Goal: Information Seeking & Learning: Learn about a topic

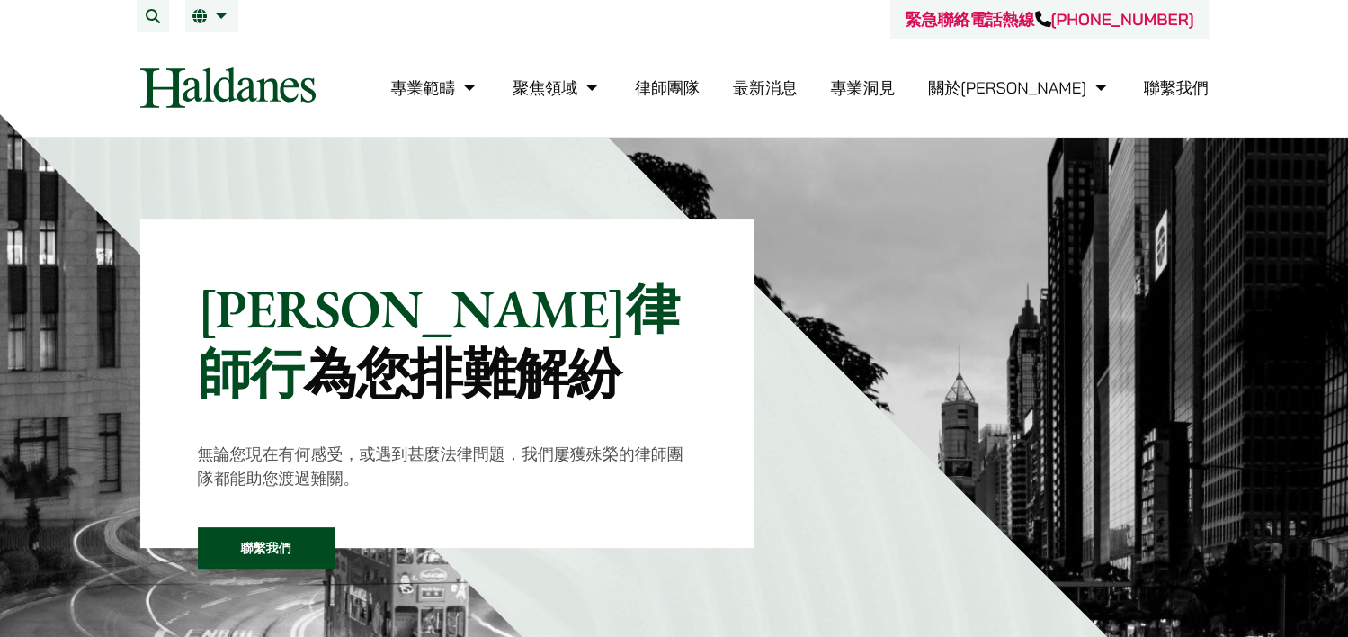
click at [700, 94] on link "律師團隊" at bounding box center [667, 87] width 65 height 21
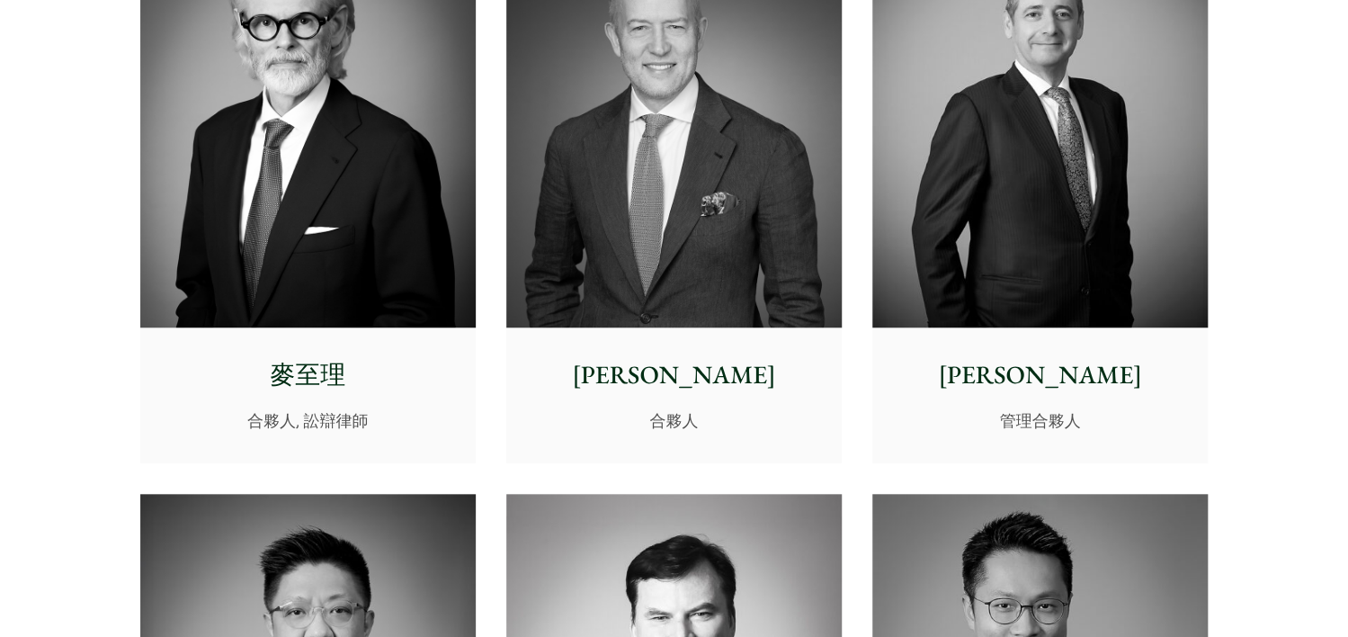
scroll to position [442, 0]
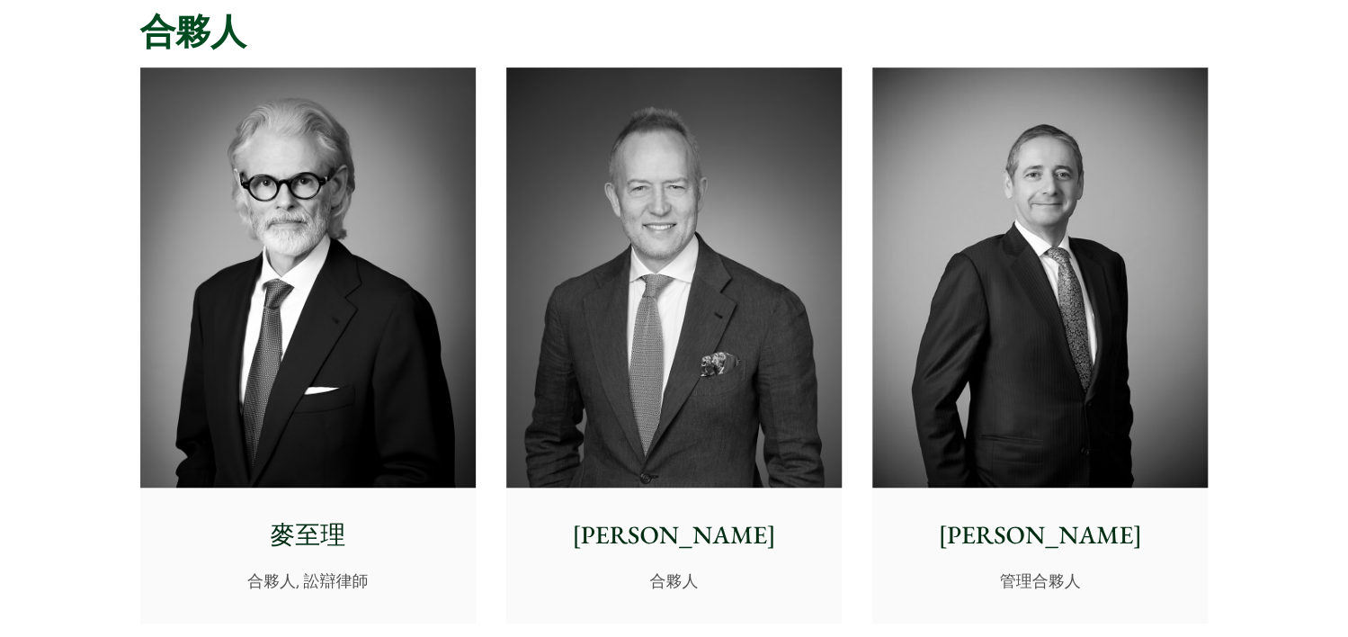
click at [605, 307] on img at bounding box center [674, 277] width 336 height 420
click at [328, 398] on img at bounding box center [308, 277] width 336 height 420
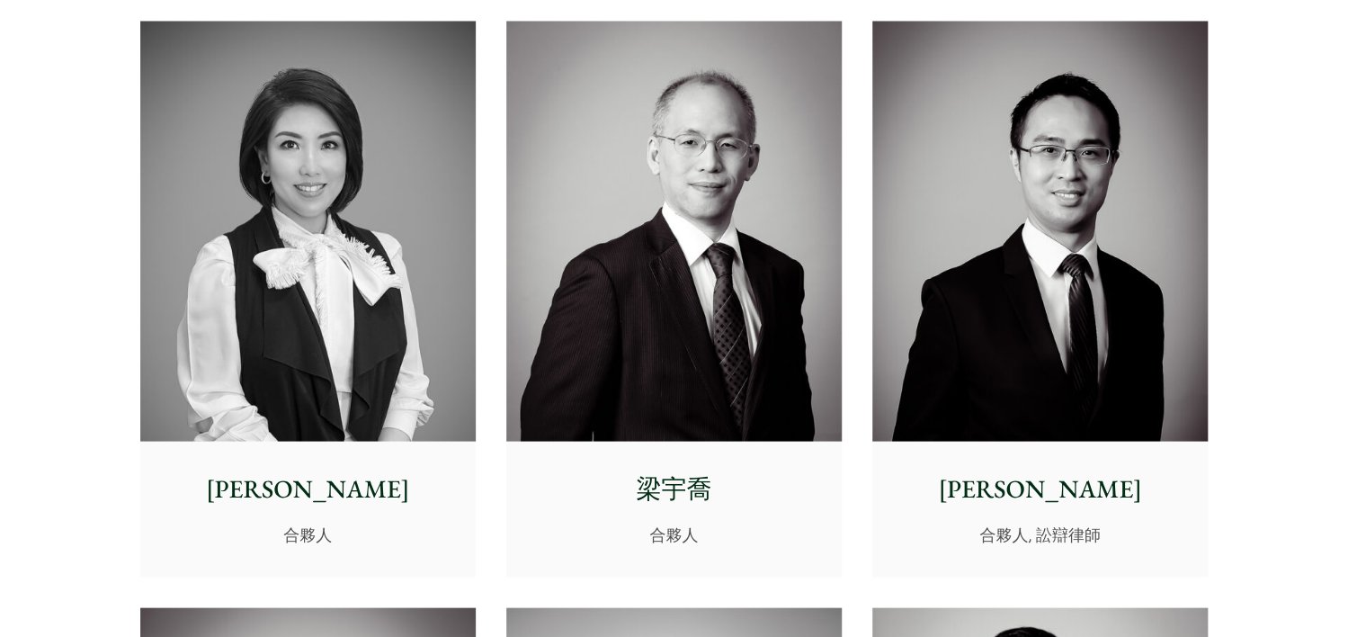
scroll to position [1659, 0]
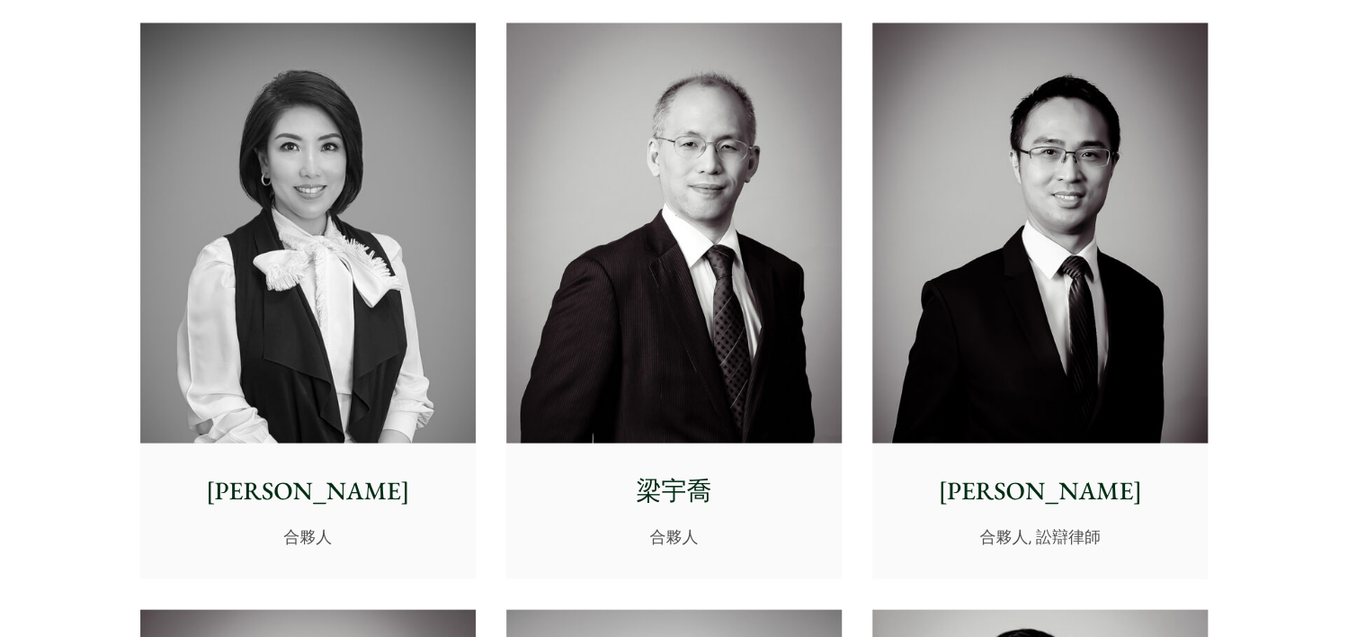
click at [336, 313] on img at bounding box center [308, 232] width 336 height 420
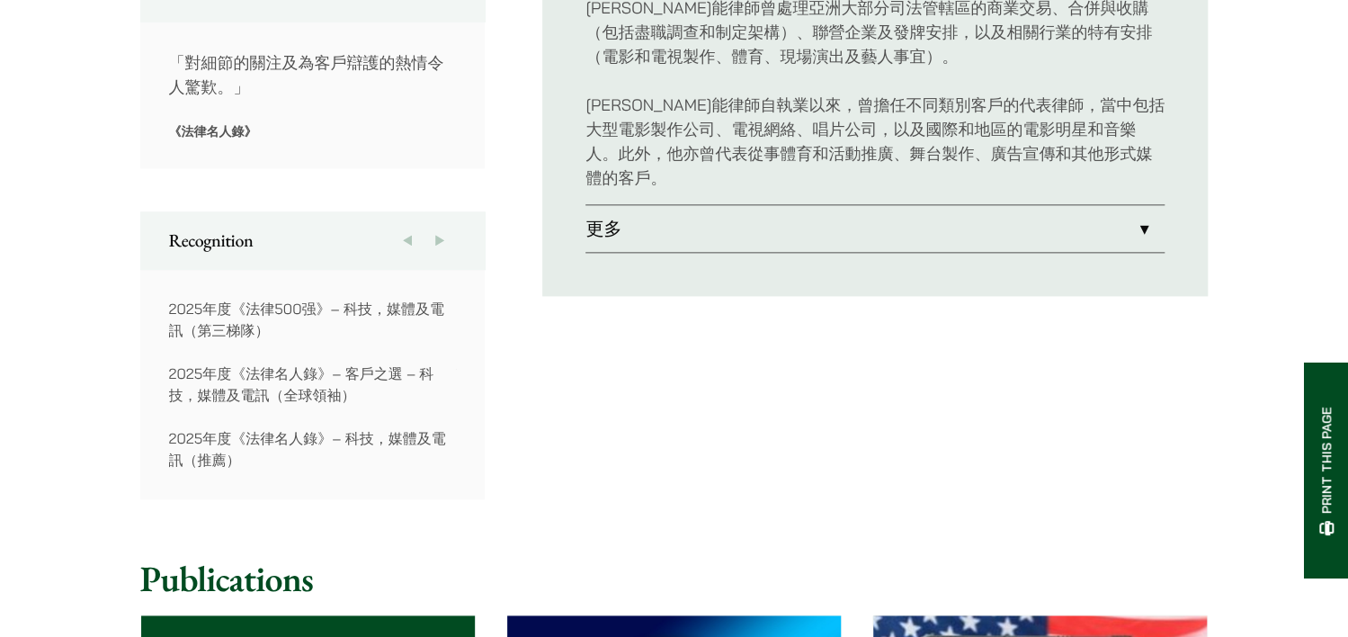
scroll to position [1576, 0]
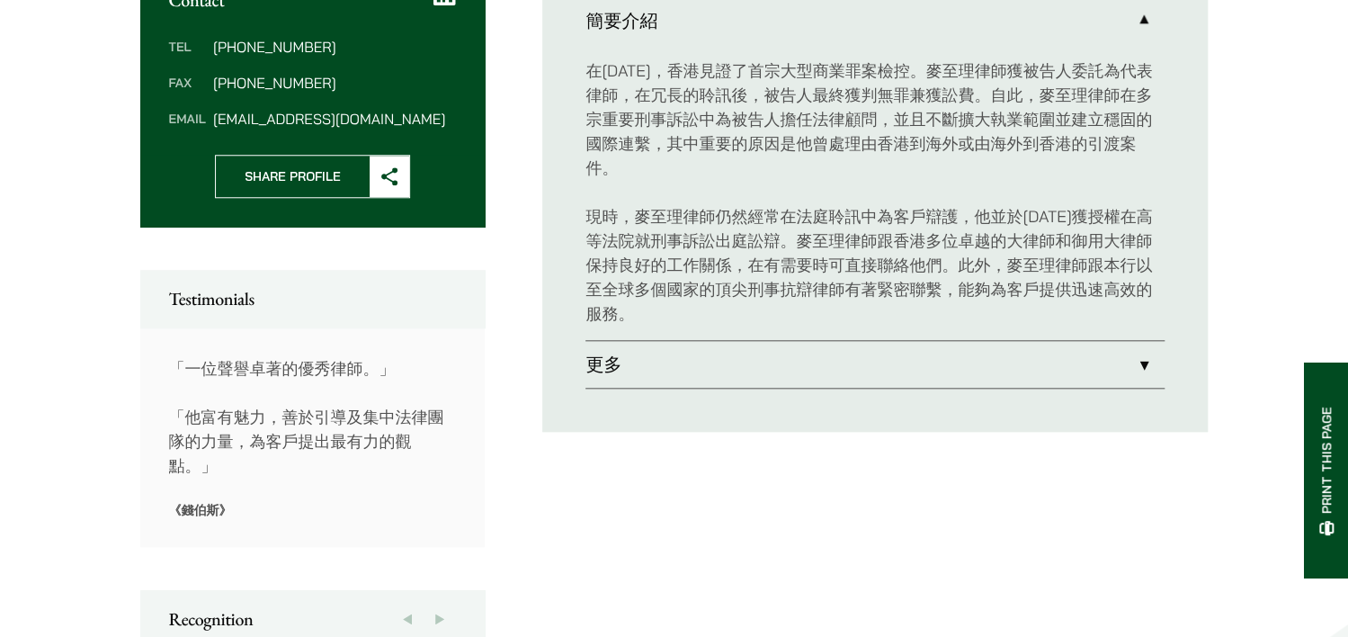
scroll to position [781, 0]
click at [736, 340] on link "更多" at bounding box center [875, 363] width 579 height 47
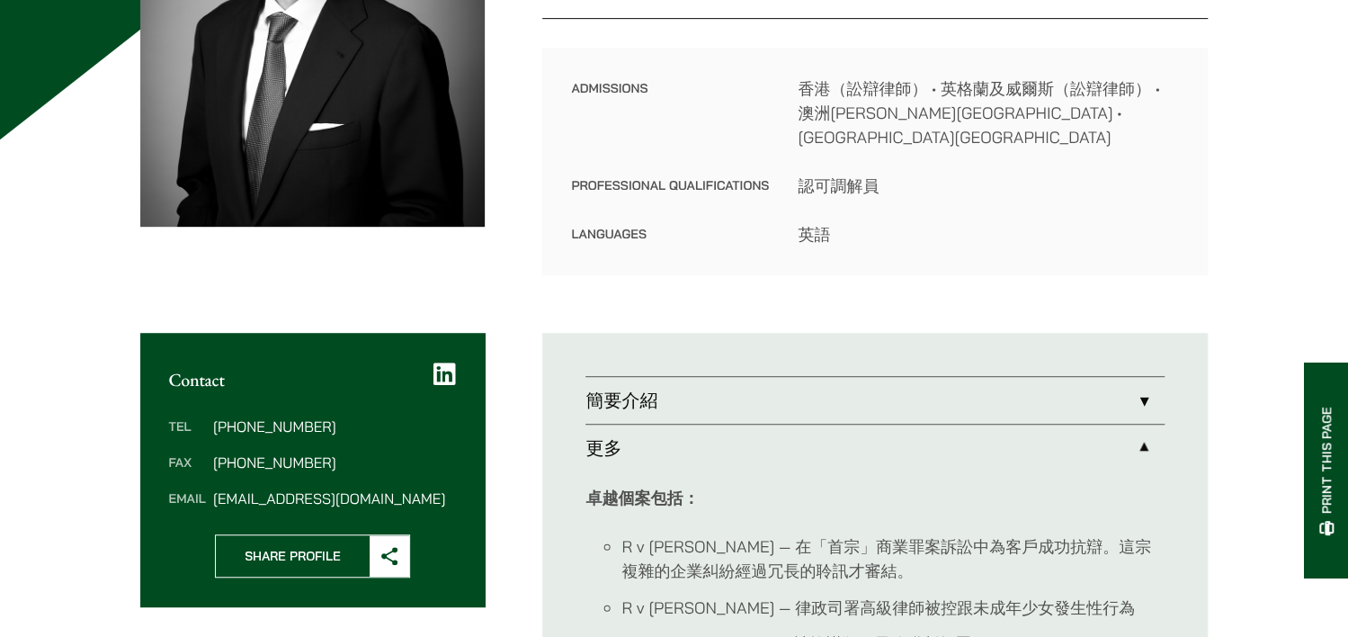
scroll to position [397, 0]
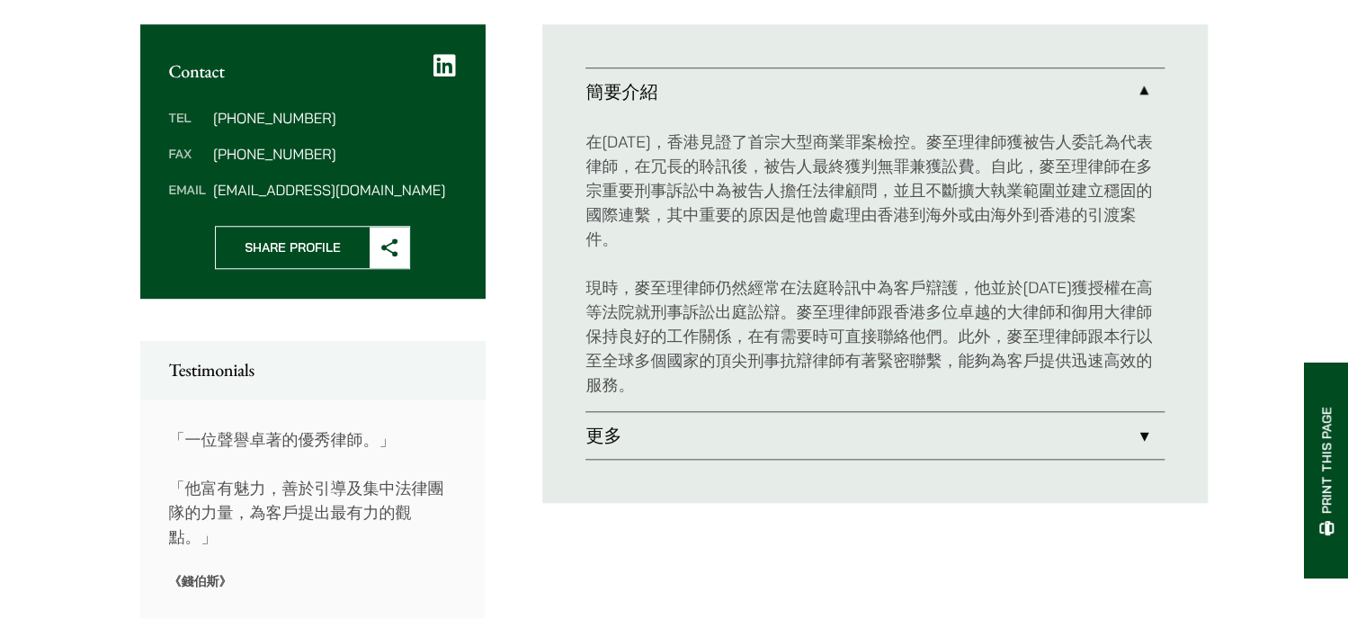
scroll to position [708, 0]
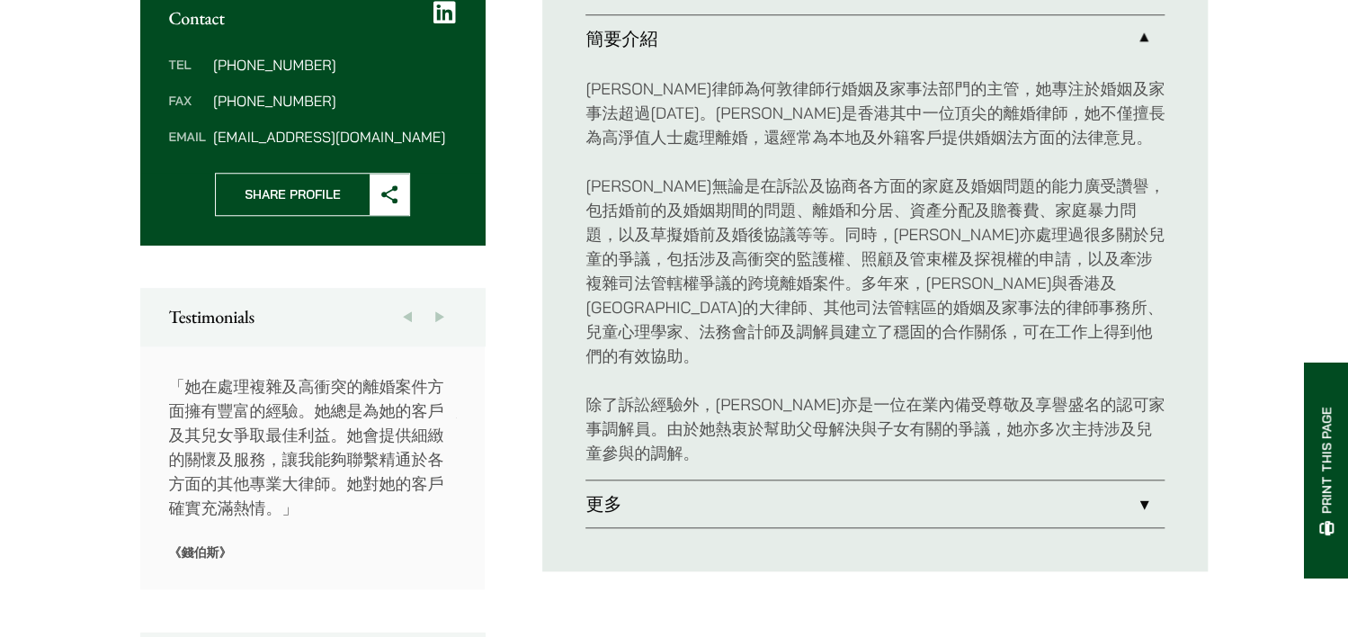
click at [729, 488] on link "更多" at bounding box center [875, 503] width 579 height 47
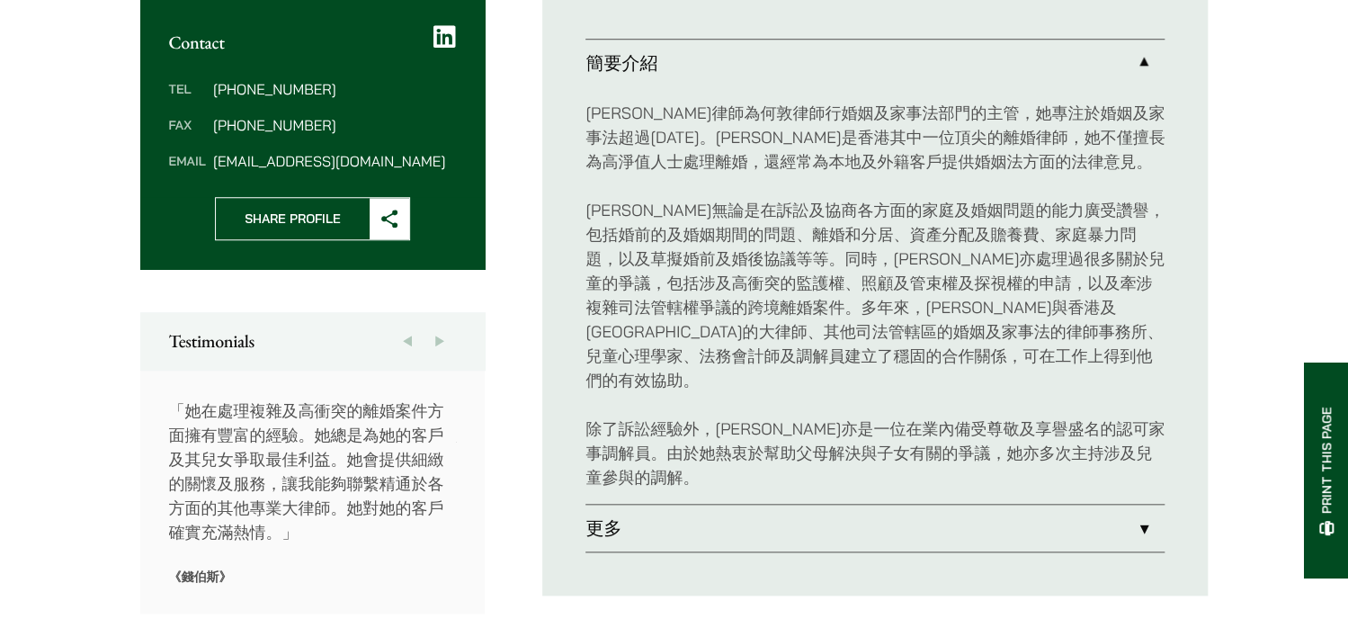
scroll to position [690, 0]
